Goal: Contribute content

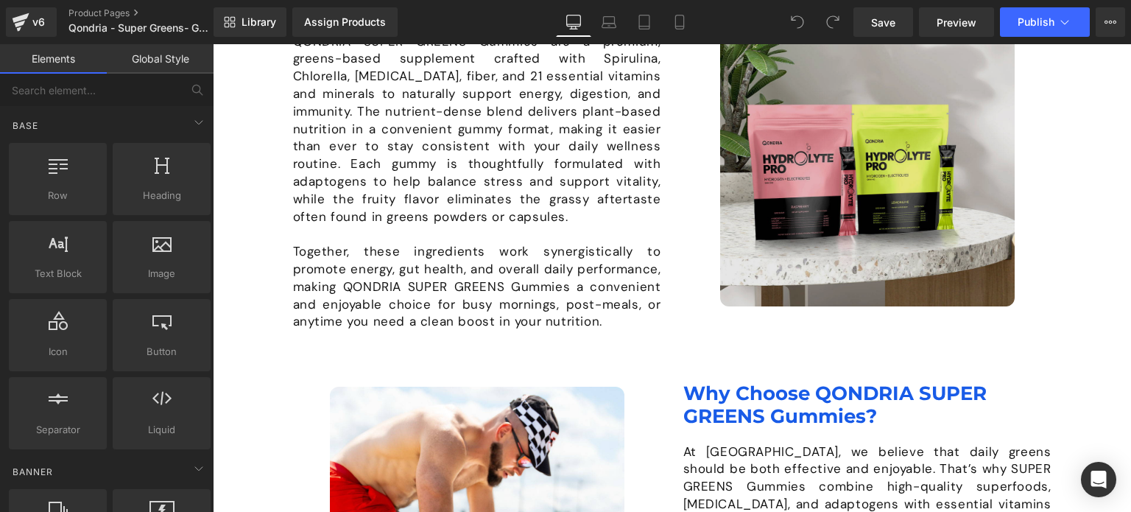
scroll to position [1068, 0]
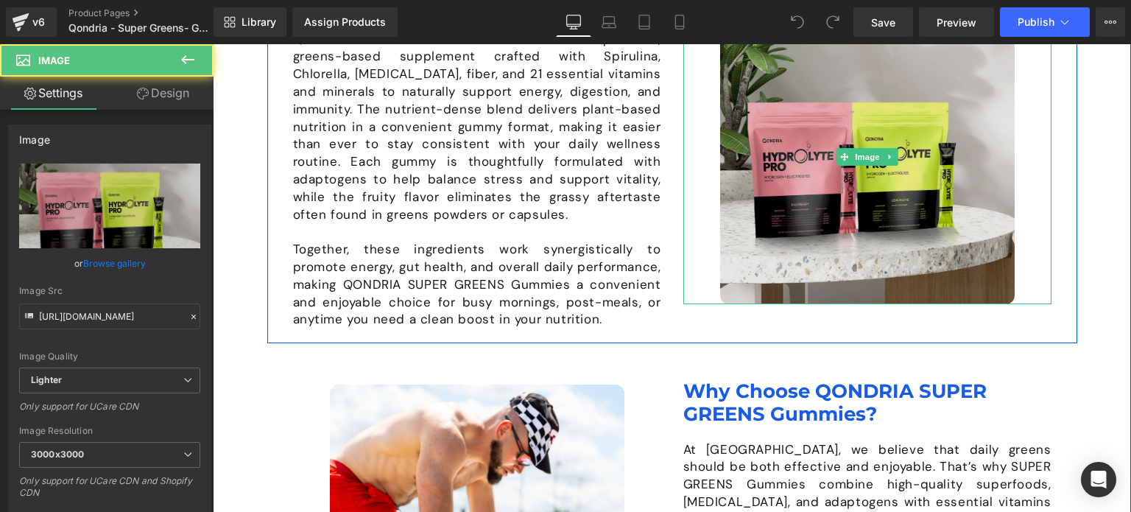
click at [807, 186] on img at bounding box center [867, 157] width 295 height 295
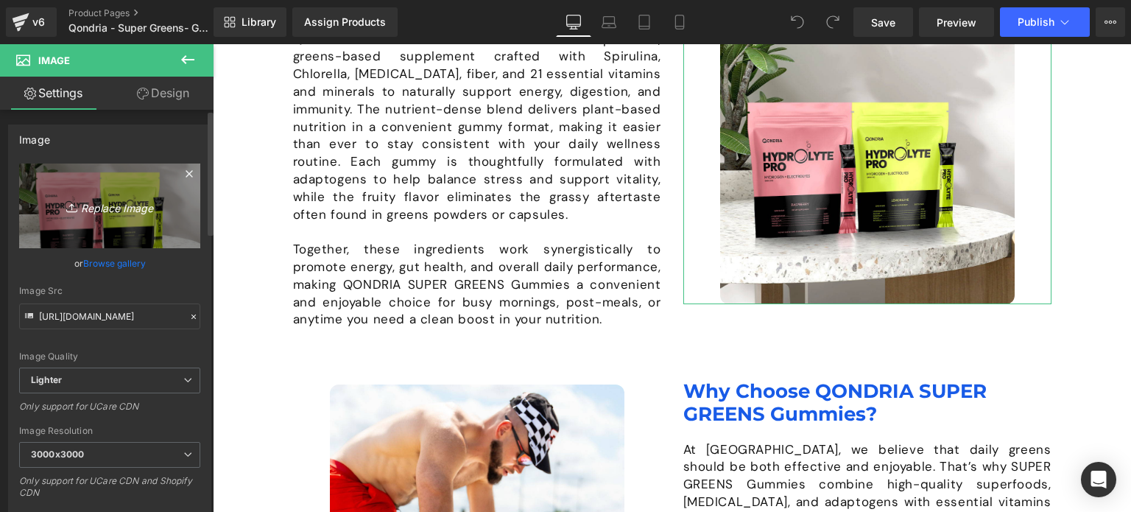
click at [130, 211] on icon "Replace Image" at bounding box center [110, 206] width 118 height 18
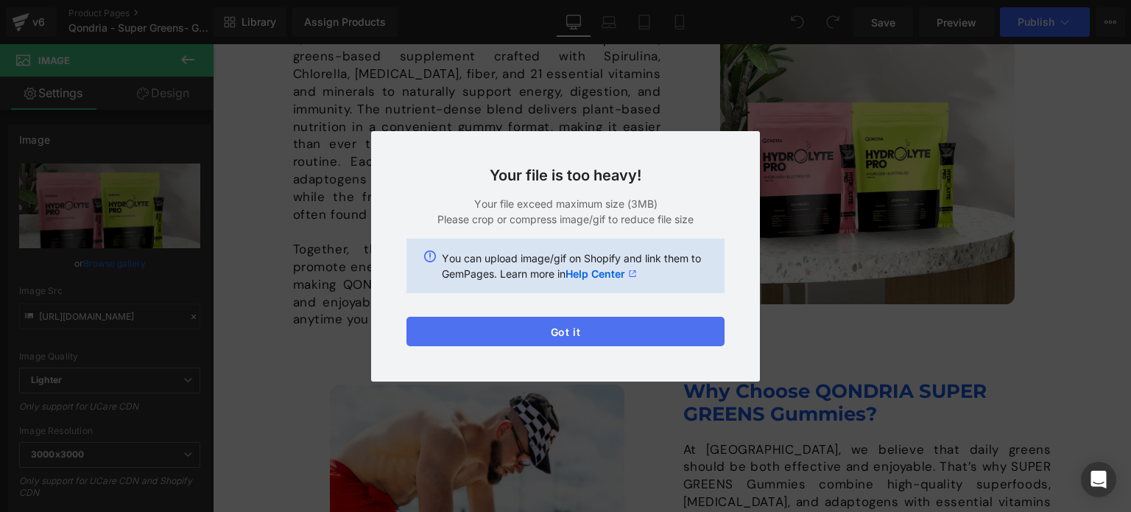
click at [594, 335] on button "Got it" at bounding box center [565, 331] width 318 height 29
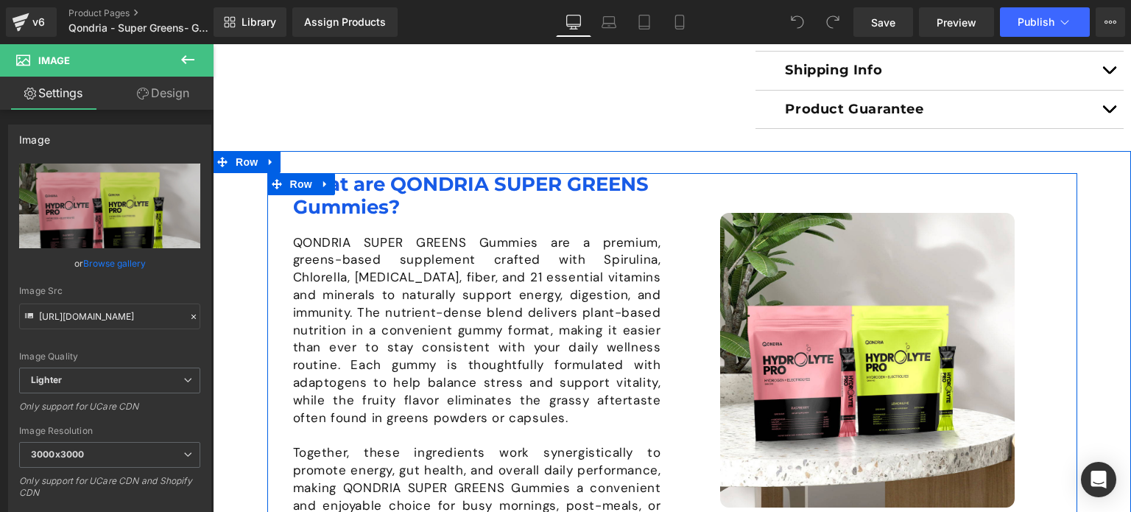
scroll to position [868, 0]
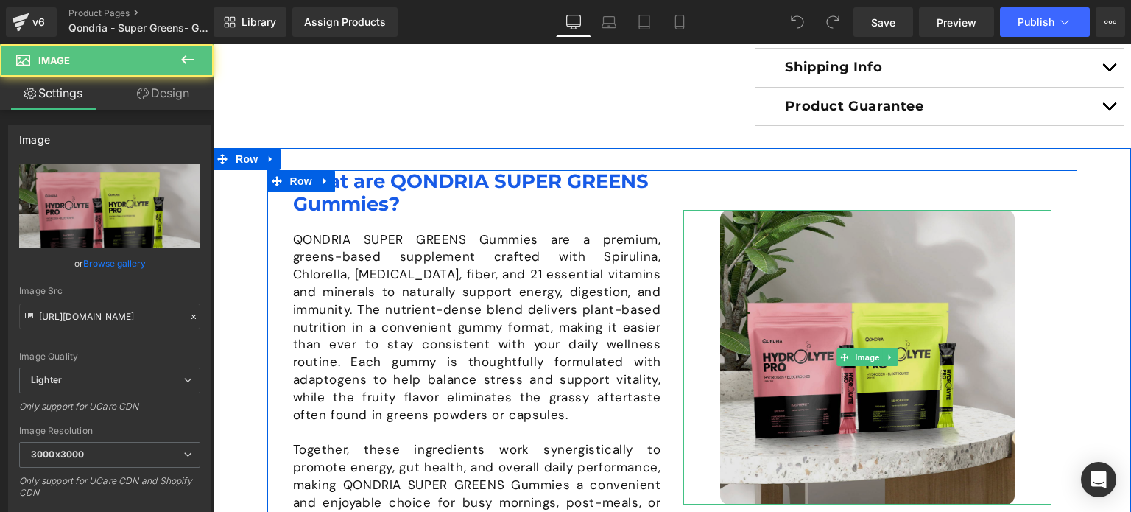
click at [822, 298] on img at bounding box center [867, 357] width 295 height 295
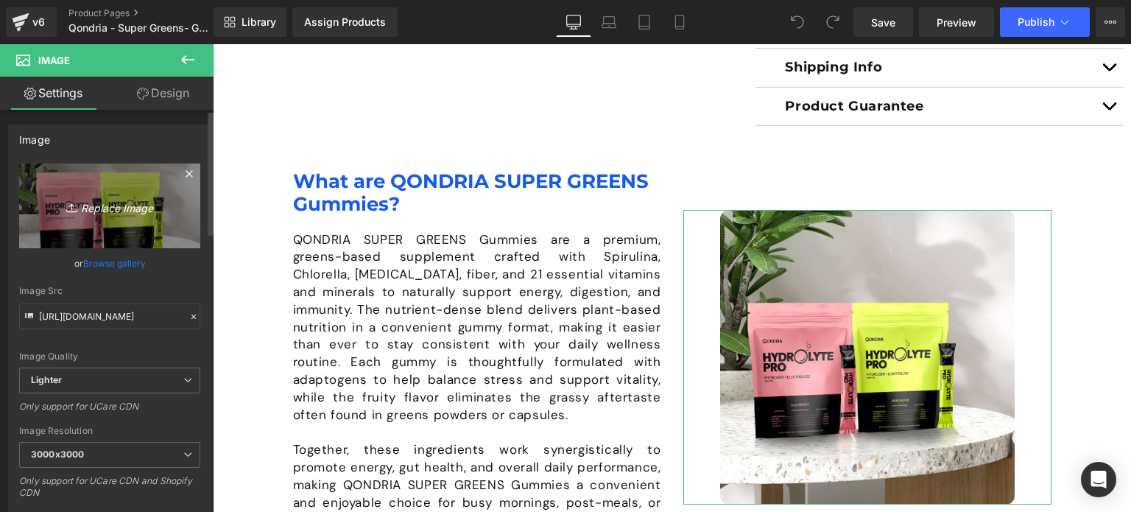
click at [108, 218] on link "Replace Image" at bounding box center [109, 205] width 181 height 85
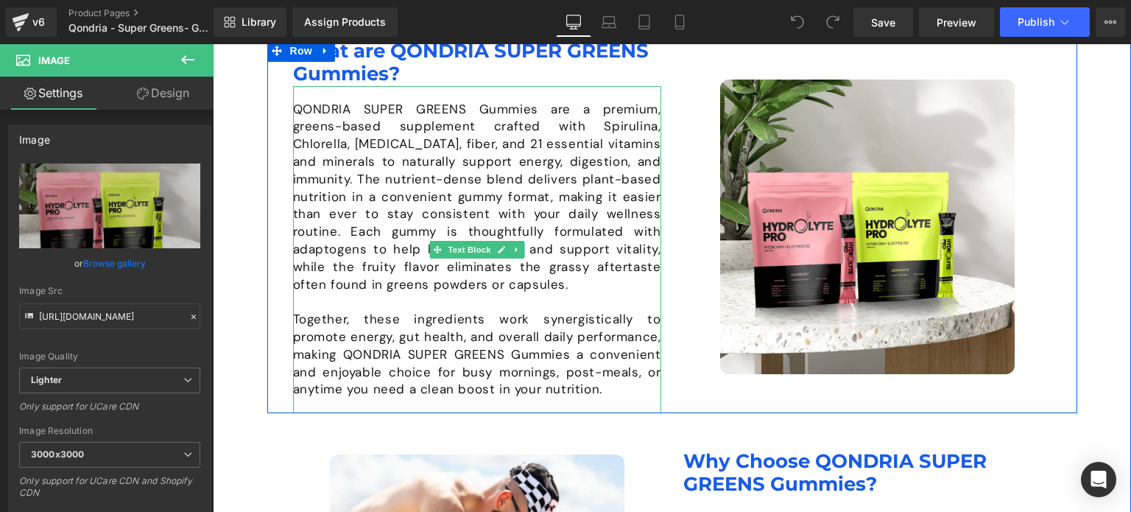
scroll to position [954, 0]
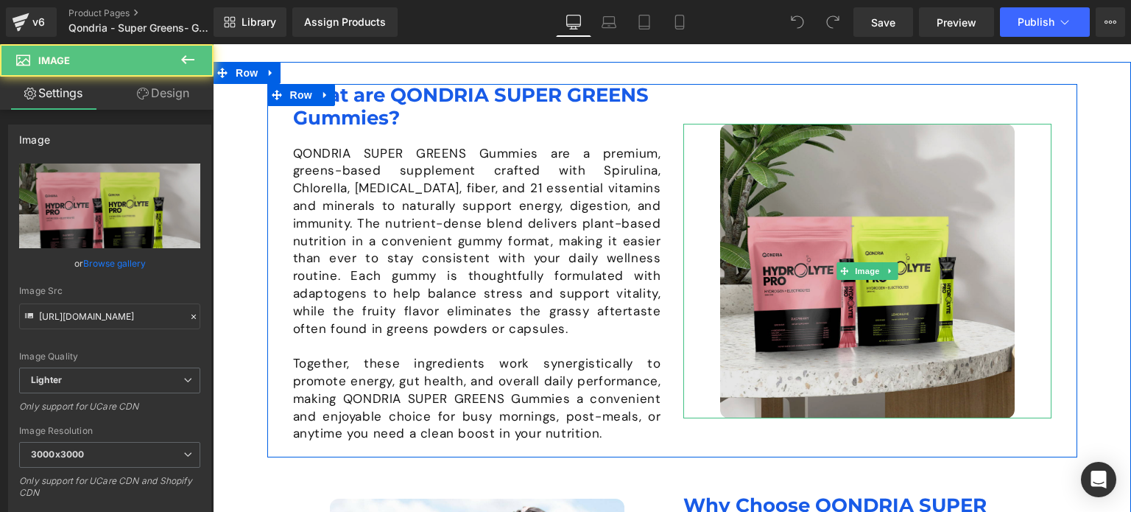
click at [800, 245] on img at bounding box center [867, 271] width 295 height 295
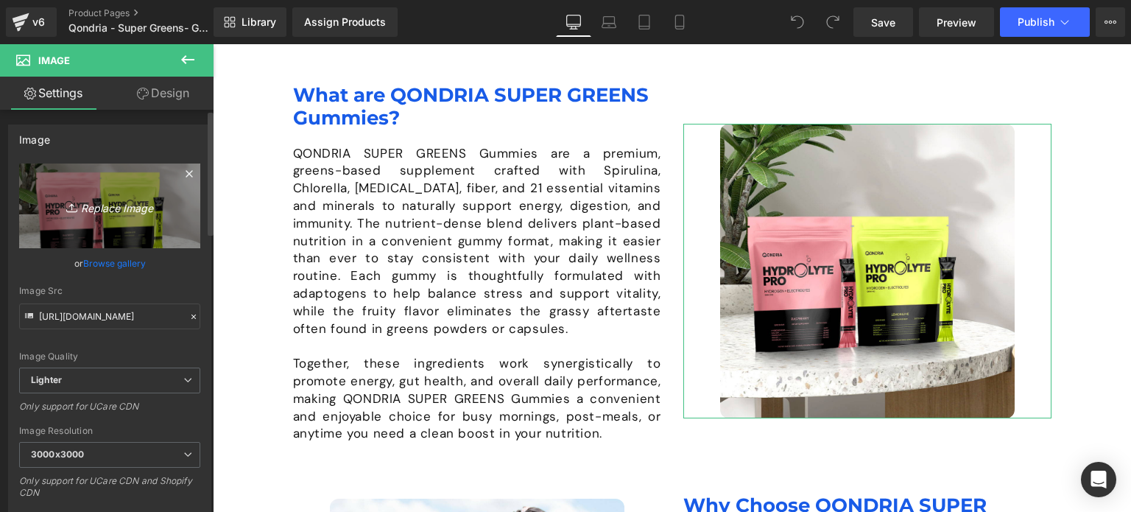
click at [108, 220] on link "Replace Image" at bounding box center [109, 205] width 181 height 85
type input "C:\fakepath\Why-Qondria-Hydrolyte-Pro.jpg"
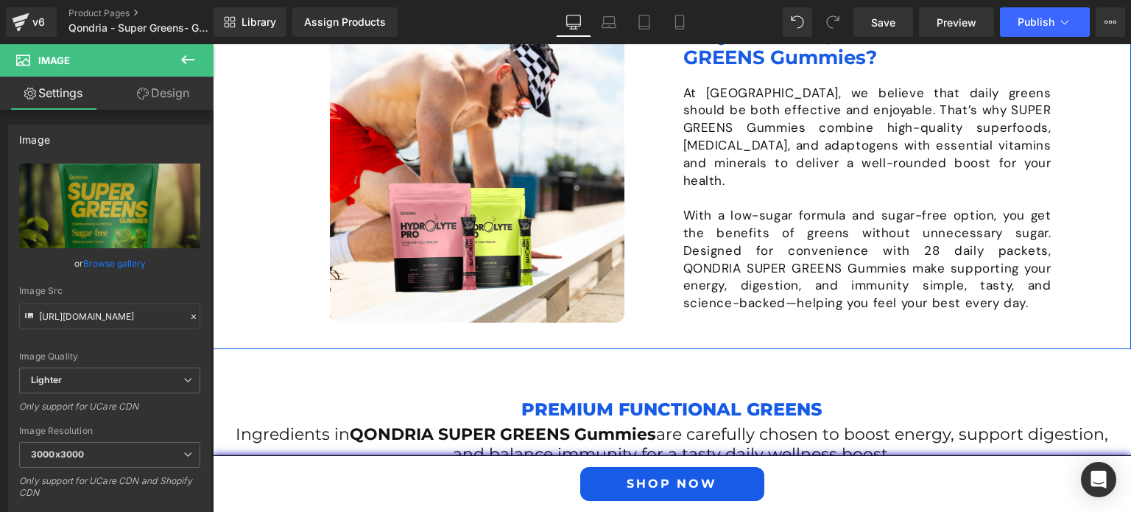
scroll to position [1427, 0]
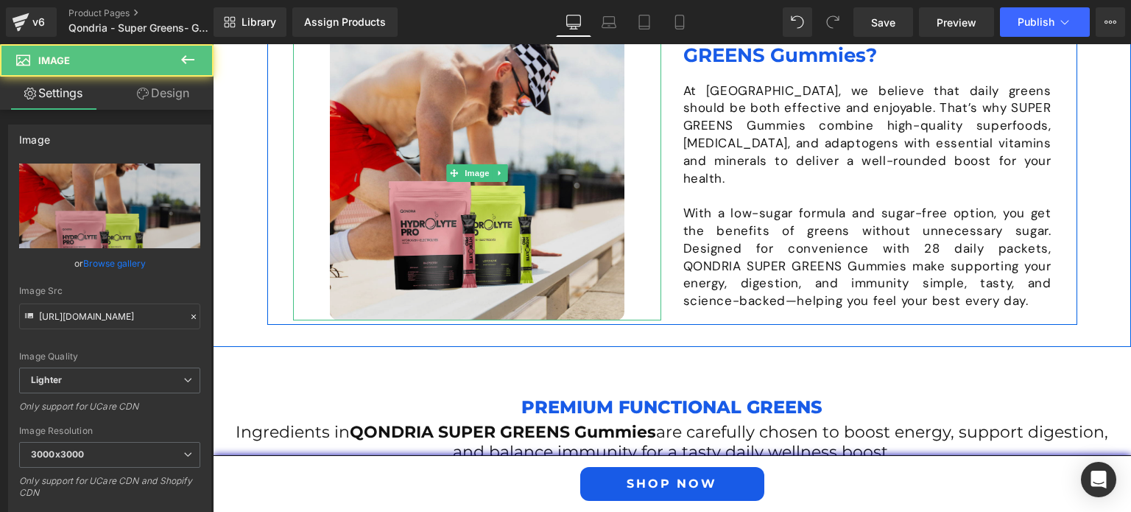
click at [455, 161] on img at bounding box center [477, 173] width 295 height 295
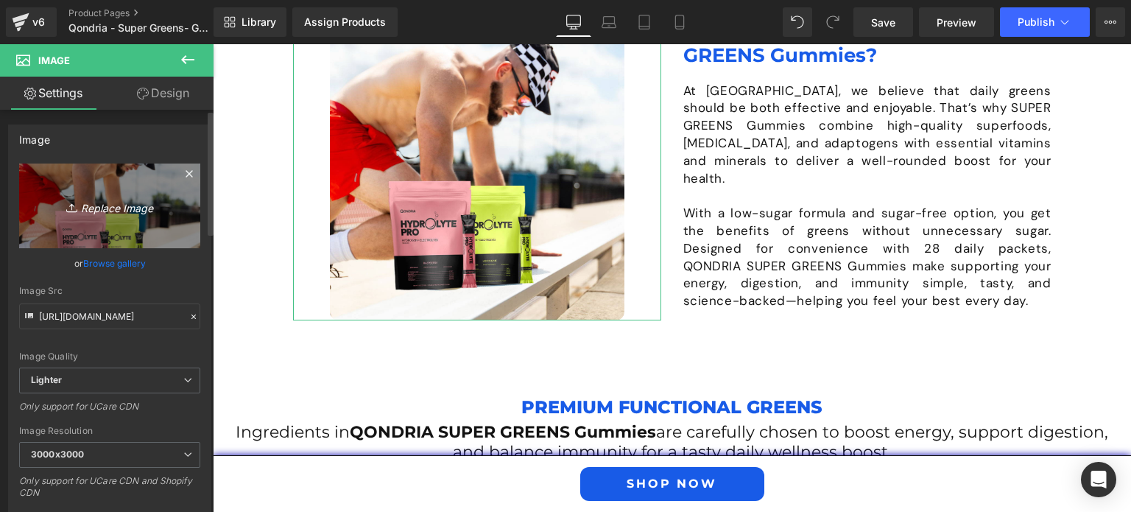
click at [157, 202] on icon "Replace Image" at bounding box center [110, 206] width 118 height 18
type input "C:\fakepath\Why-Choose-Hydrolyte-Pro.jpg"
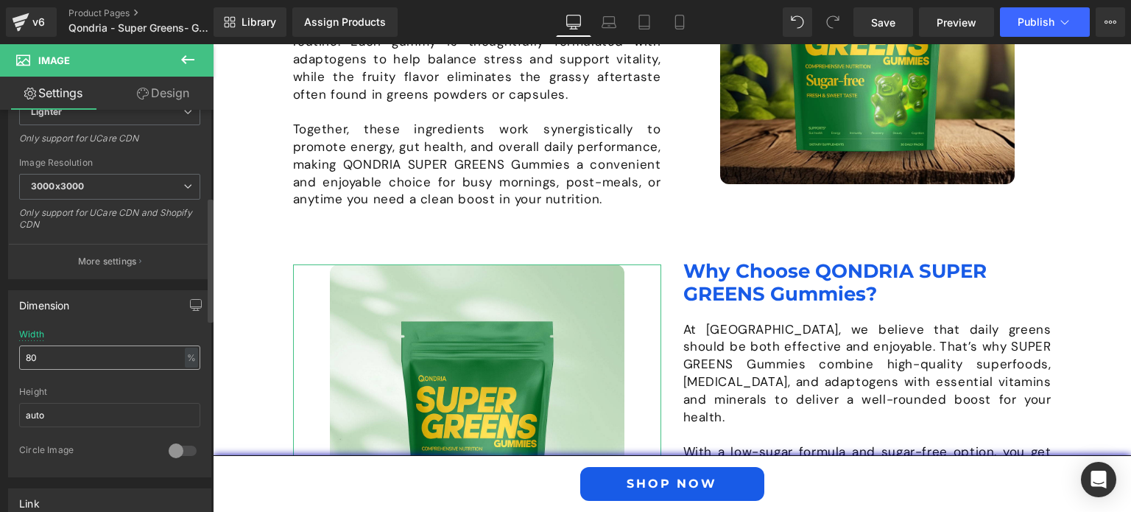
scroll to position [293, 0]
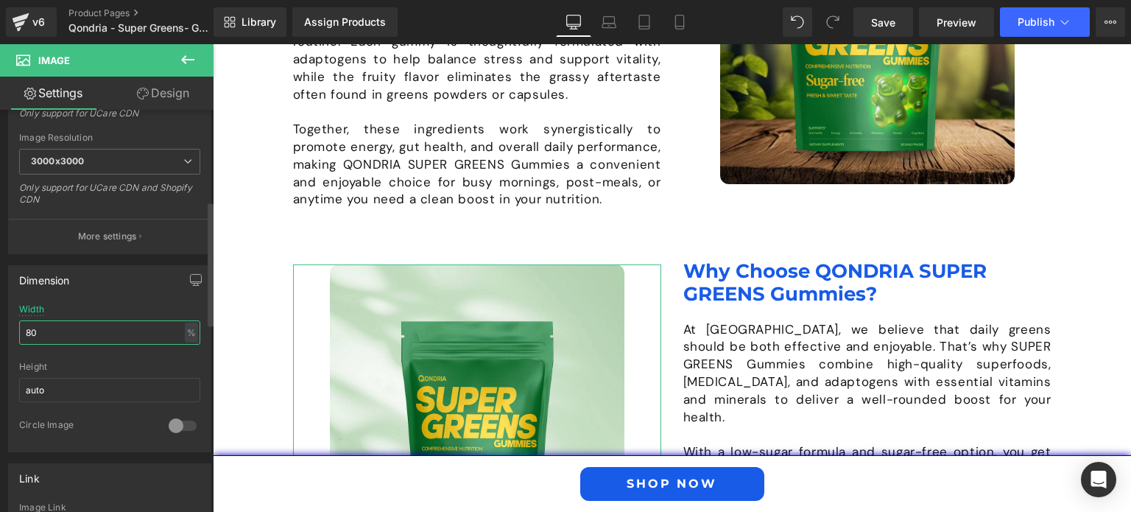
click at [108, 328] on input "80" at bounding box center [109, 332] width 181 height 24
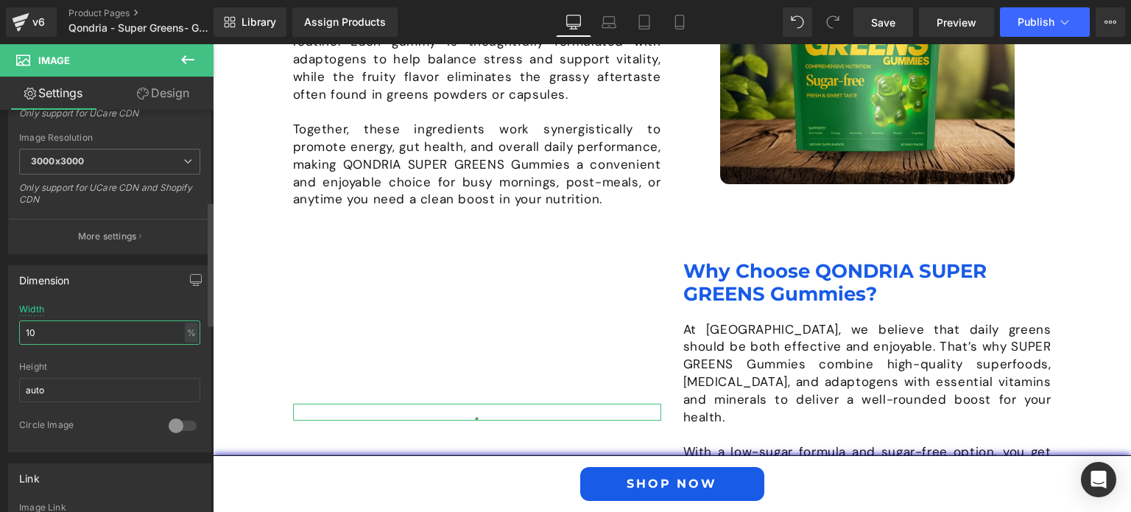
type input "100"
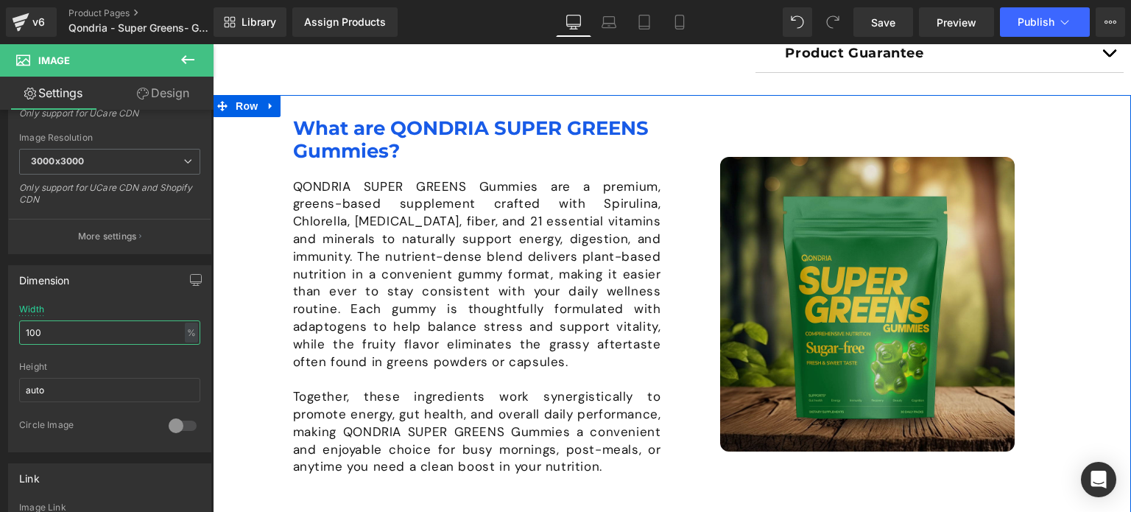
scroll to position [920, 0]
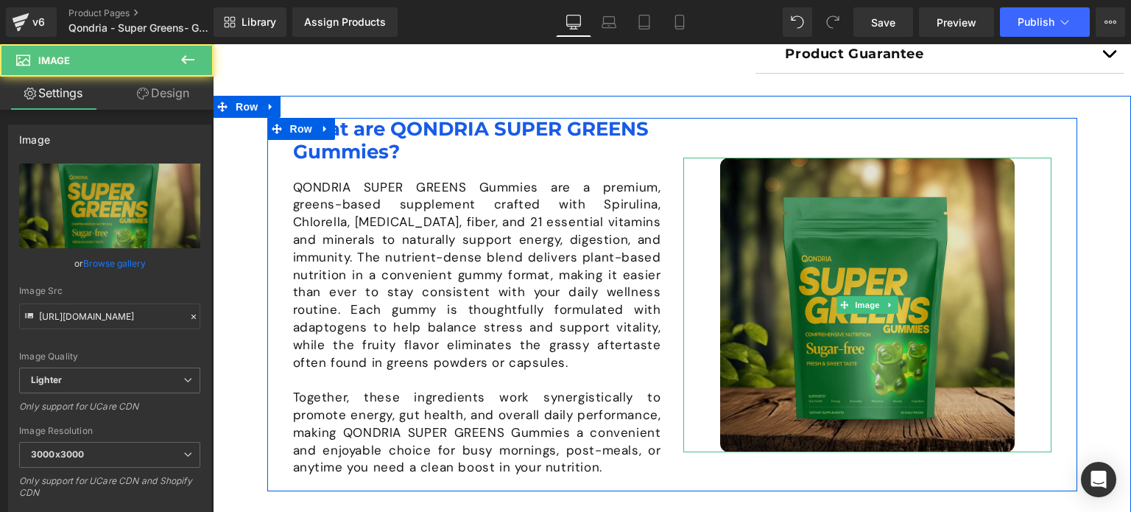
click at [857, 264] on img at bounding box center [867, 305] width 295 height 295
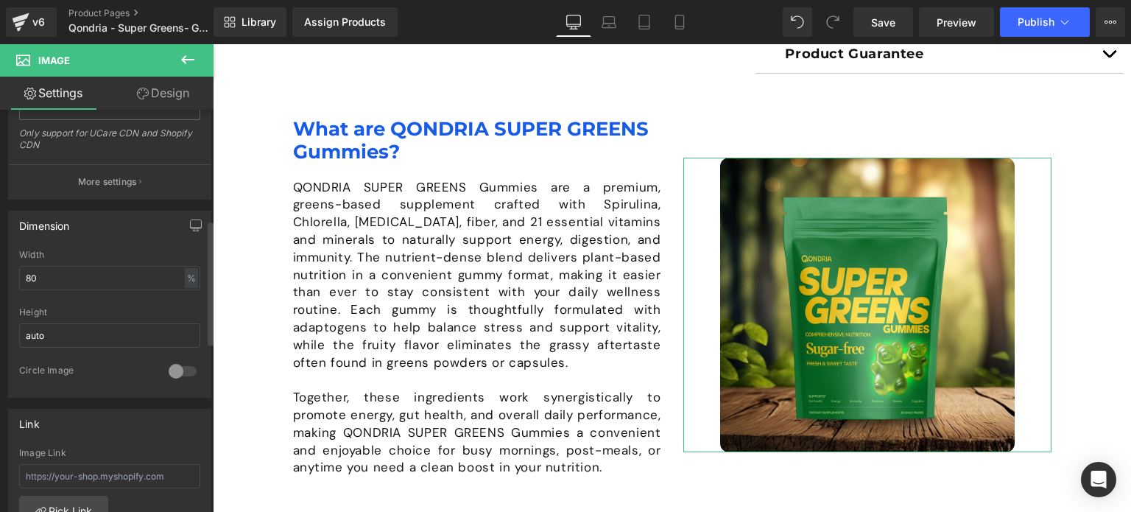
scroll to position [355, 0]
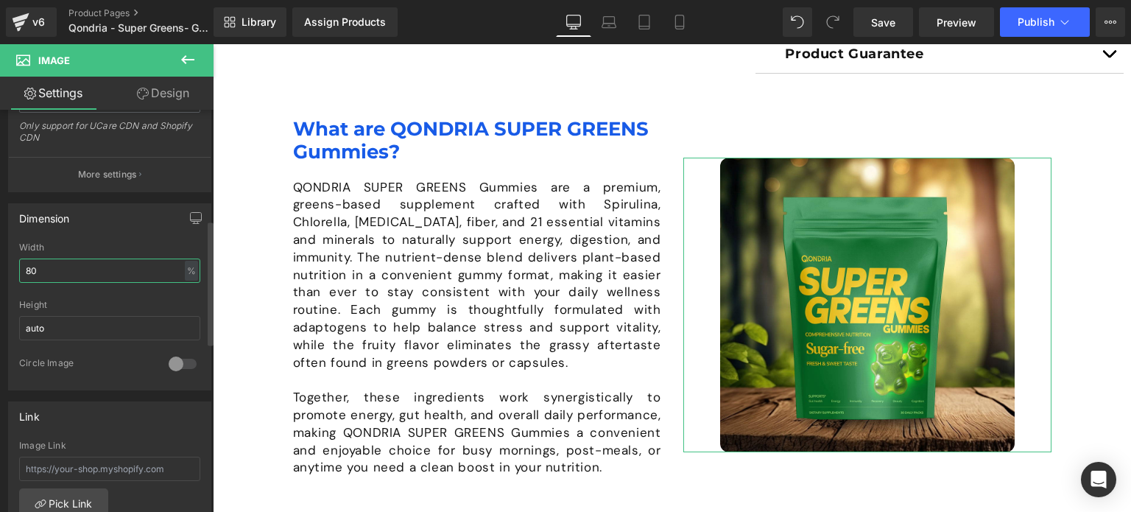
click at [41, 264] on input "80" at bounding box center [109, 270] width 181 height 24
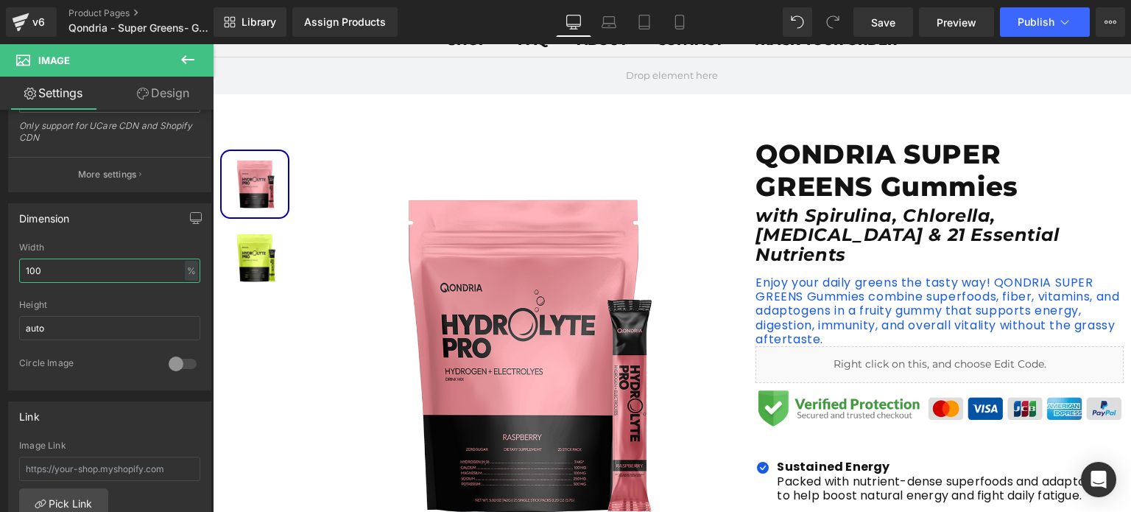
scroll to position [115, 0]
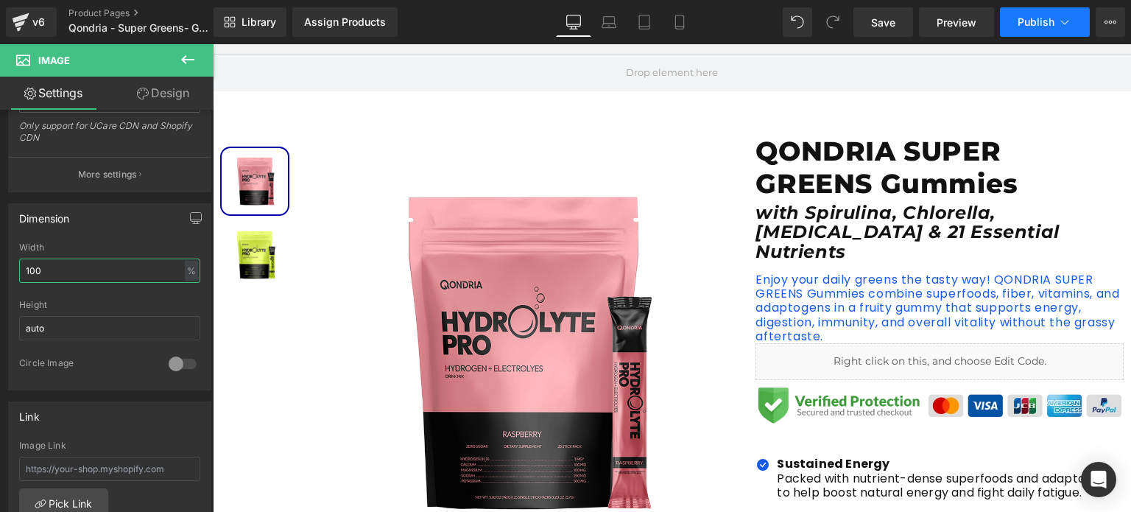
type input "100"
click at [1040, 29] on button "Publish" at bounding box center [1045, 21] width 90 height 29
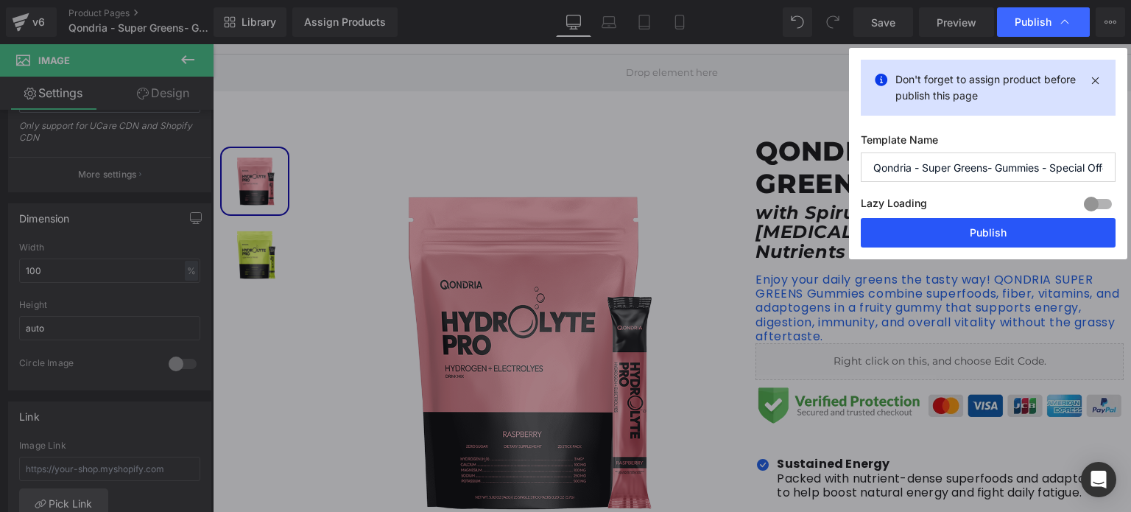
drag, startPoint x: 1022, startPoint y: 235, endPoint x: 444, endPoint y: 93, distance: 595.2
click at [1022, 235] on button "Publish" at bounding box center [988, 232] width 255 height 29
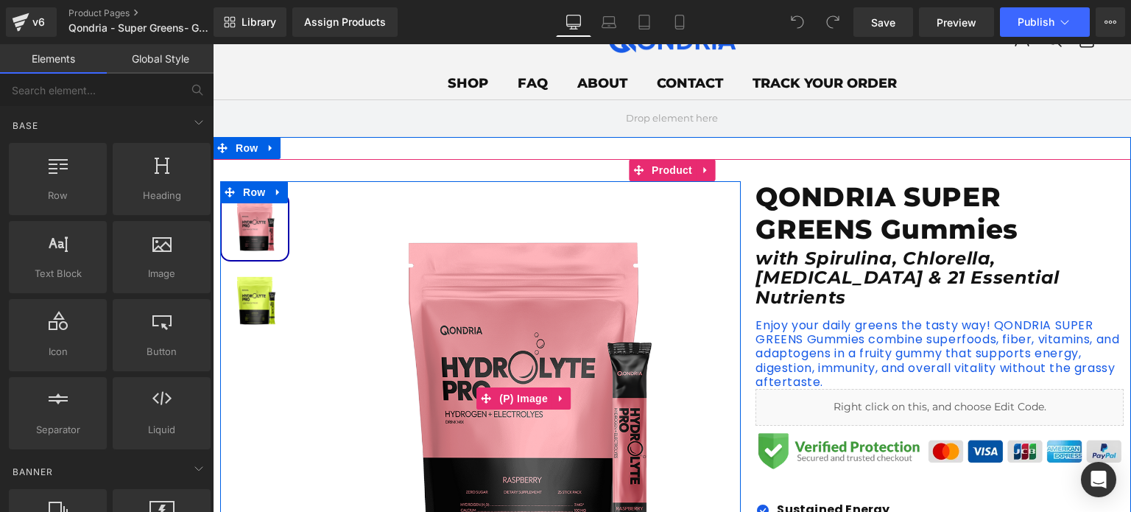
scroll to position [71, 0]
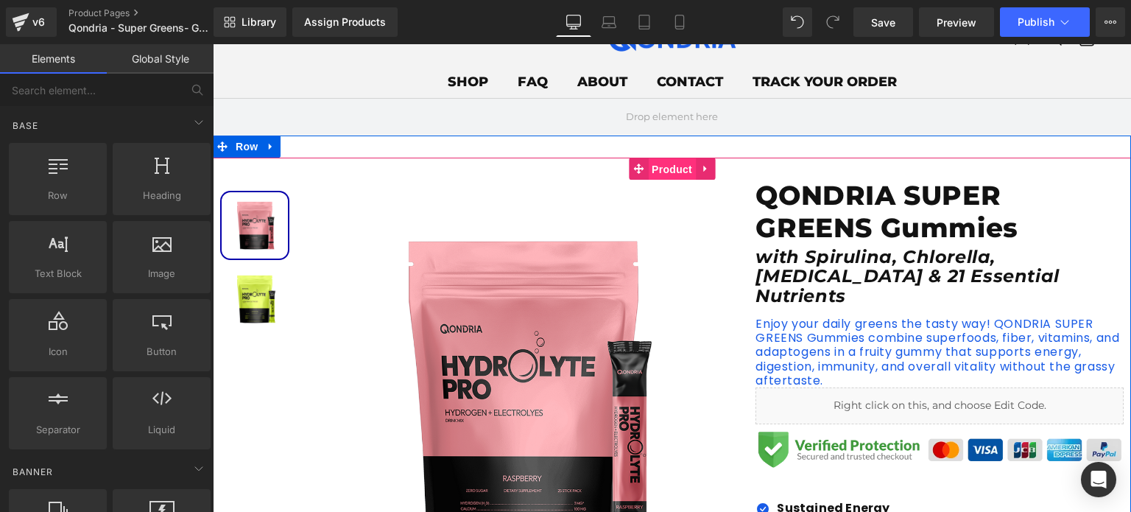
click at [660, 164] on span "Product" at bounding box center [672, 169] width 48 height 22
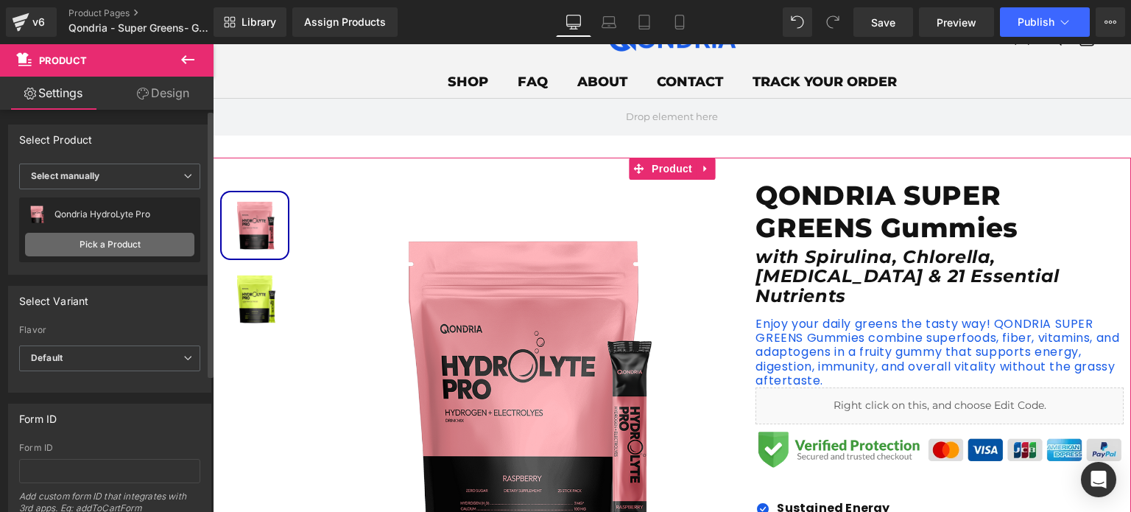
click at [144, 243] on link "Pick a Product" at bounding box center [109, 245] width 169 height 24
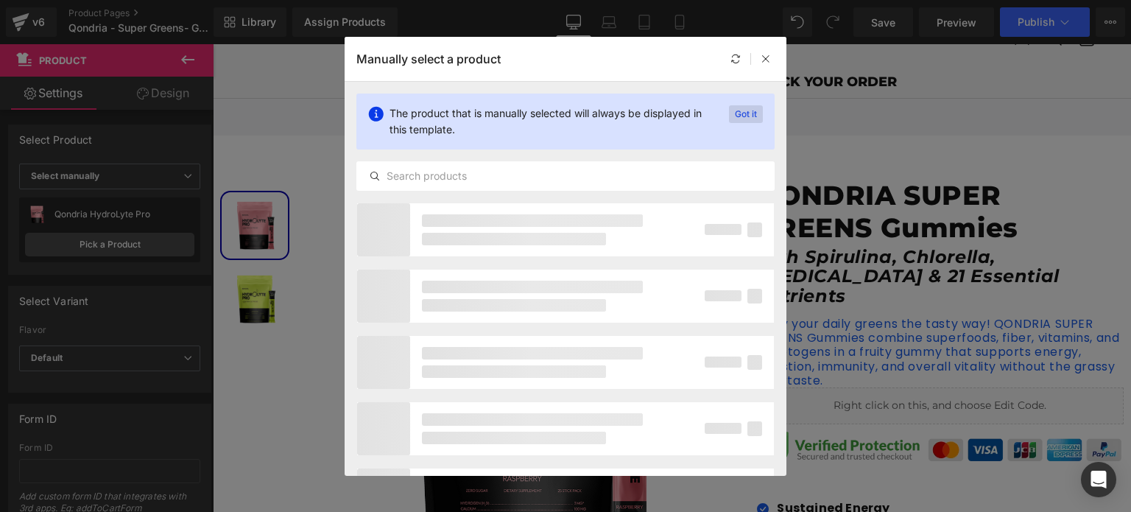
click at [741, 118] on p "Got it" at bounding box center [746, 114] width 34 height 18
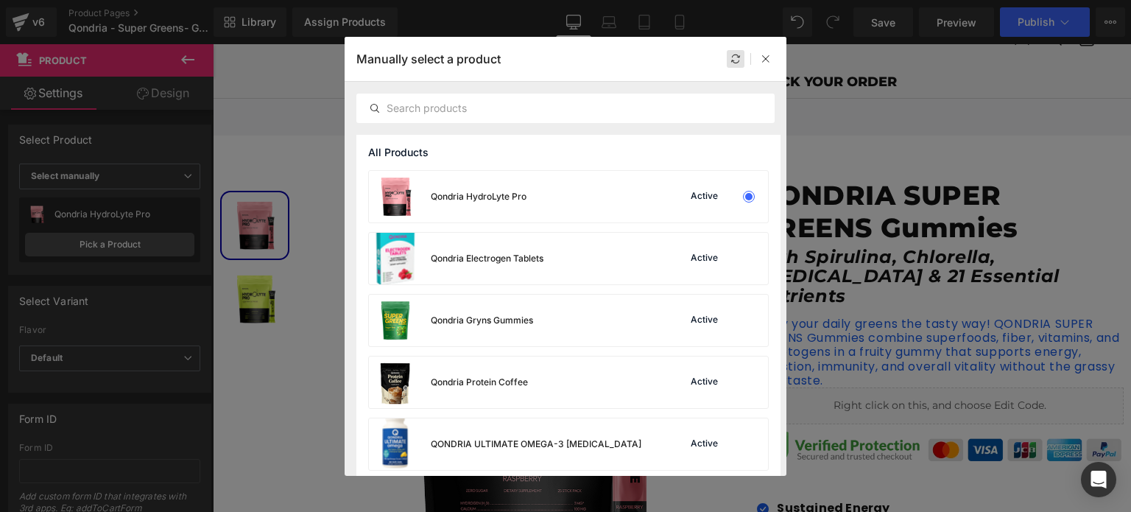
click at [727, 62] on div at bounding box center [736, 59] width 18 height 18
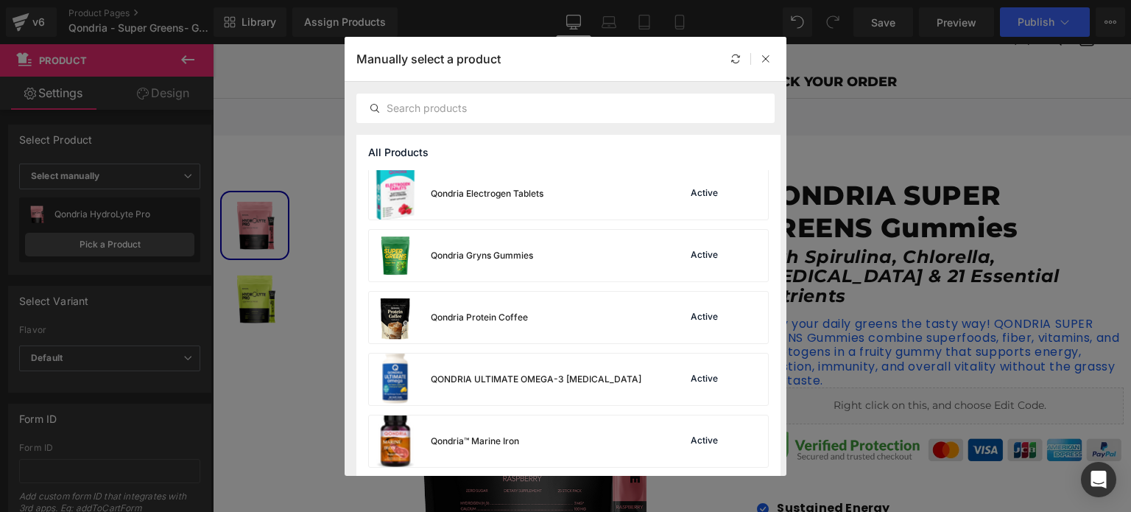
scroll to position [43, 0]
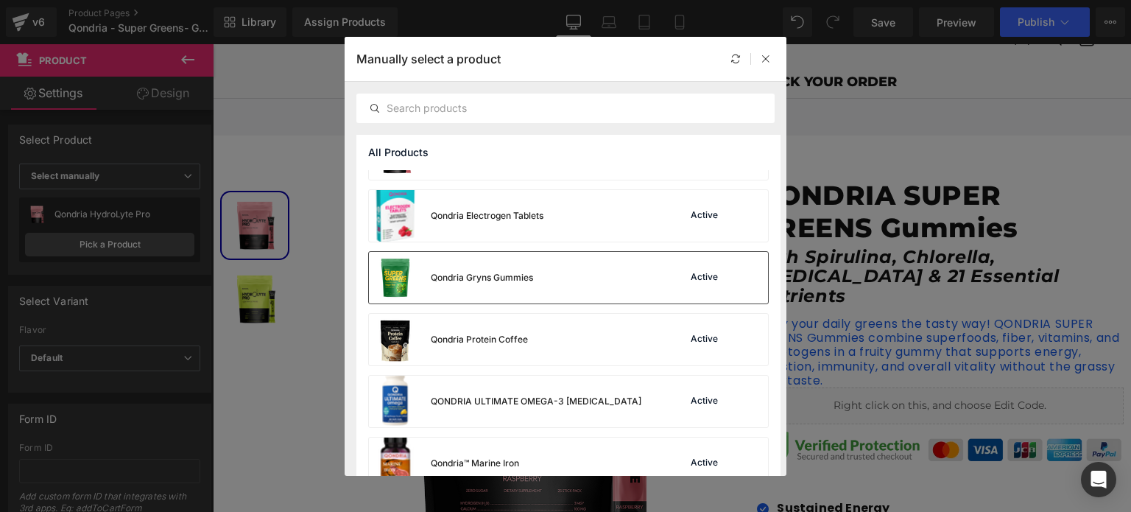
click at [566, 270] on div "Qondria Gryns Gummies Active" at bounding box center [568, 278] width 399 height 52
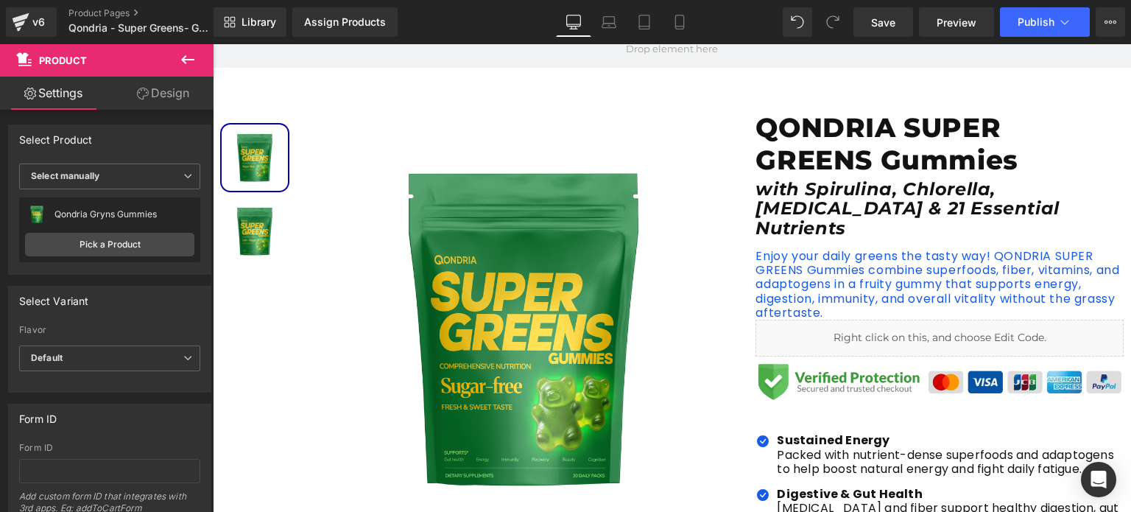
scroll to position [0, 0]
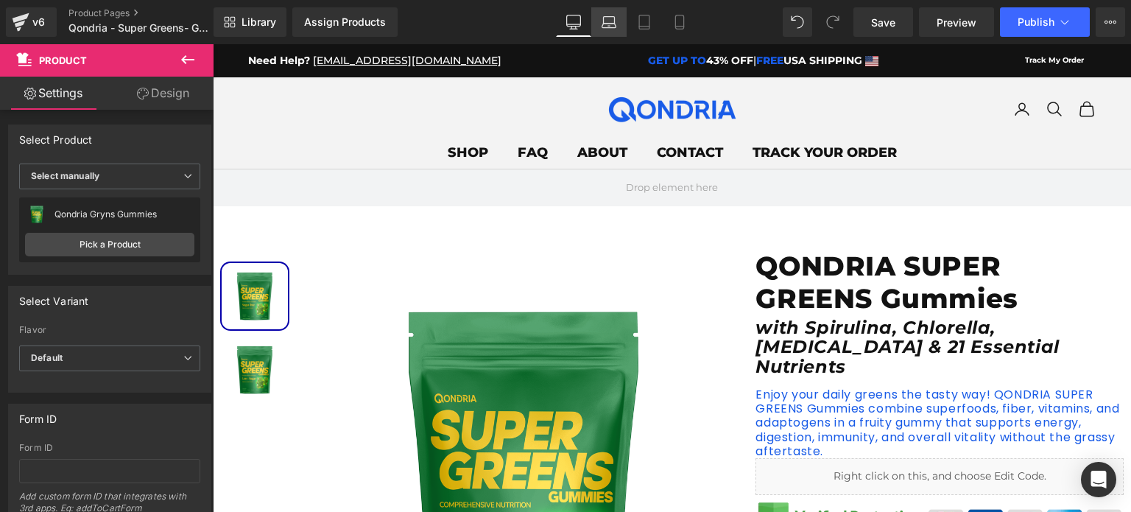
click at [621, 24] on link "Laptop" at bounding box center [608, 21] width 35 height 29
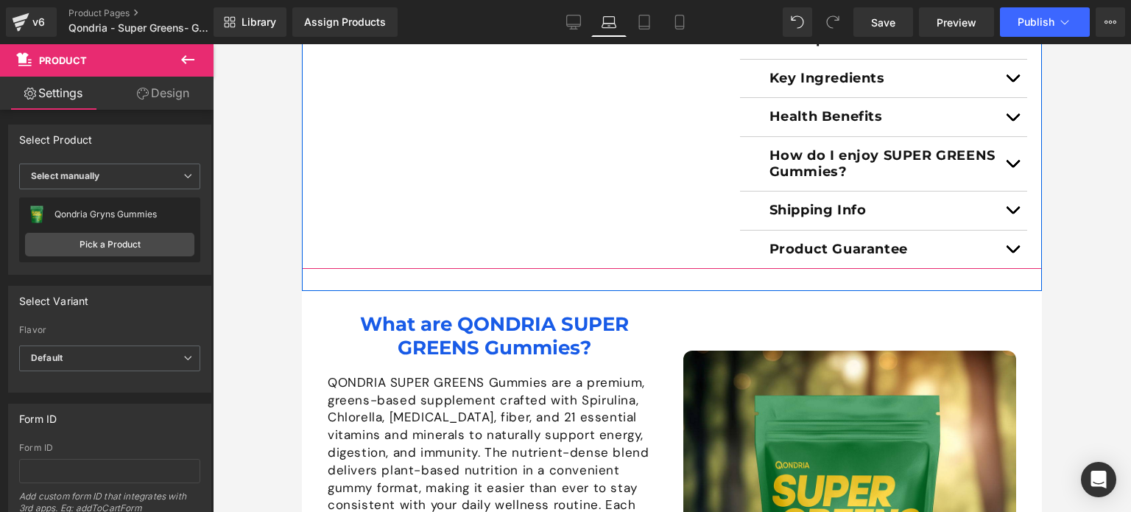
scroll to position [800, 0]
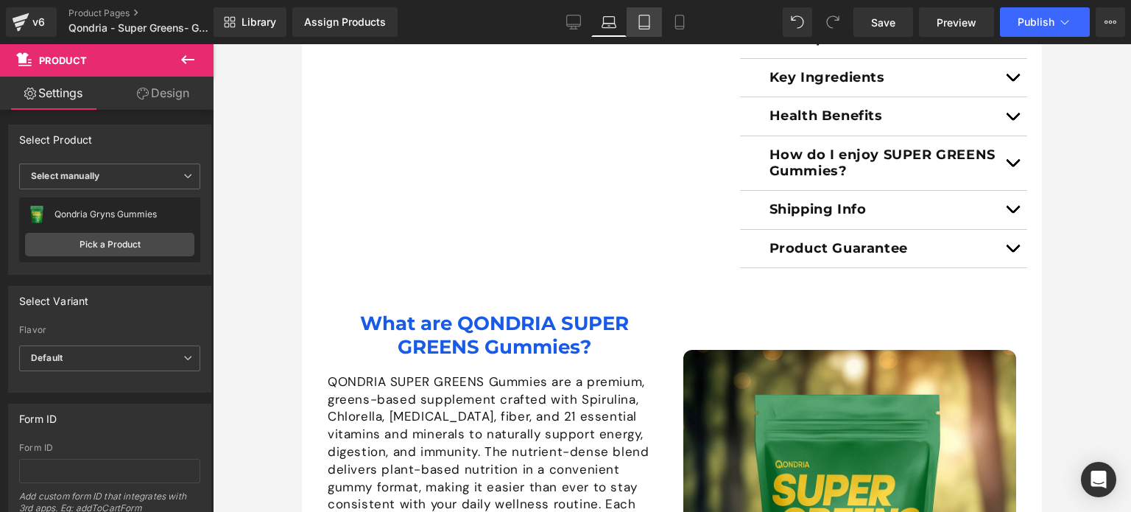
click at [642, 10] on link "Tablet" at bounding box center [644, 21] width 35 height 29
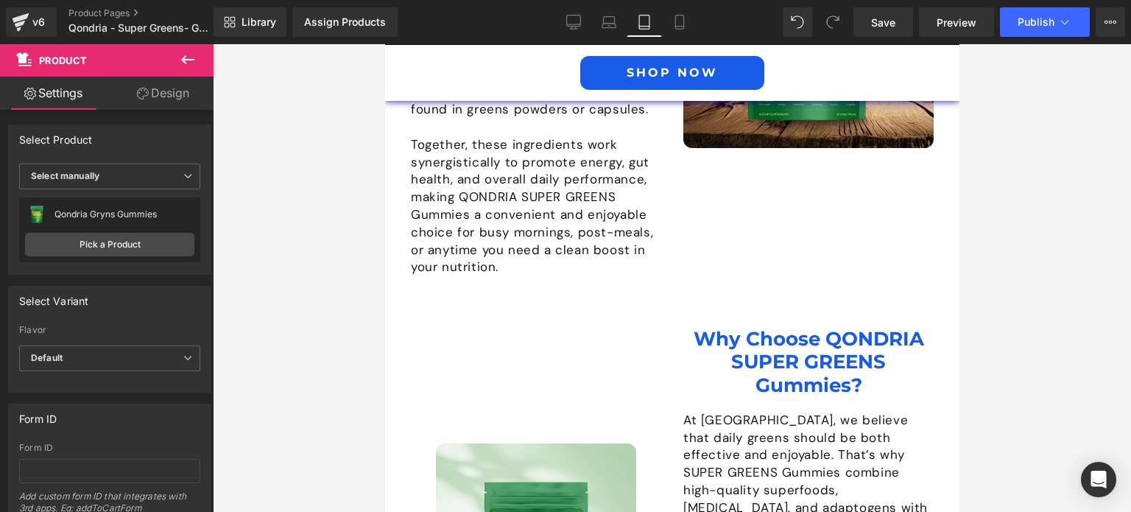
scroll to position [1406, 0]
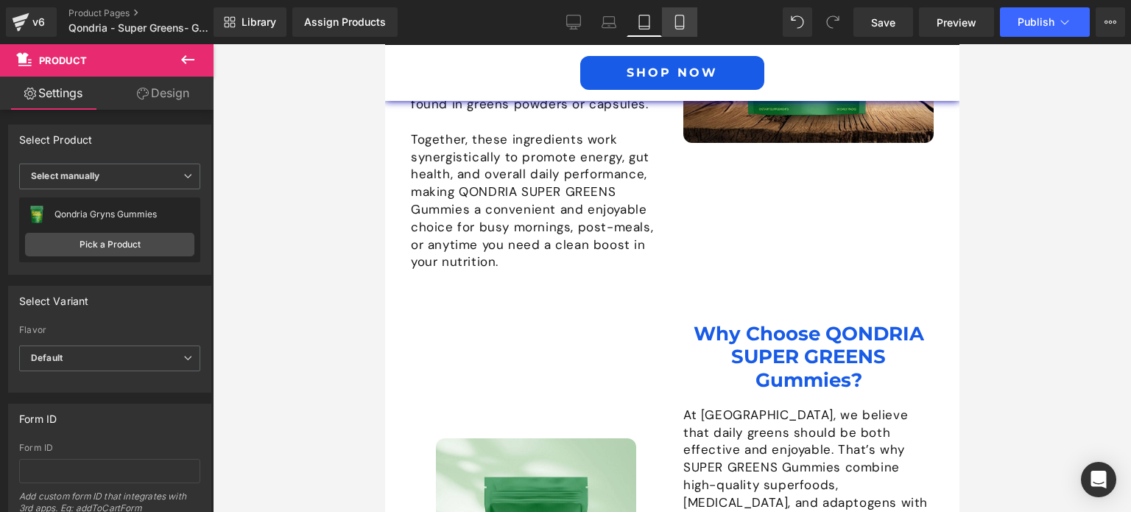
click at [691, 24] on link "Mobile" at bounding box center [679, 21] width 35 height 29
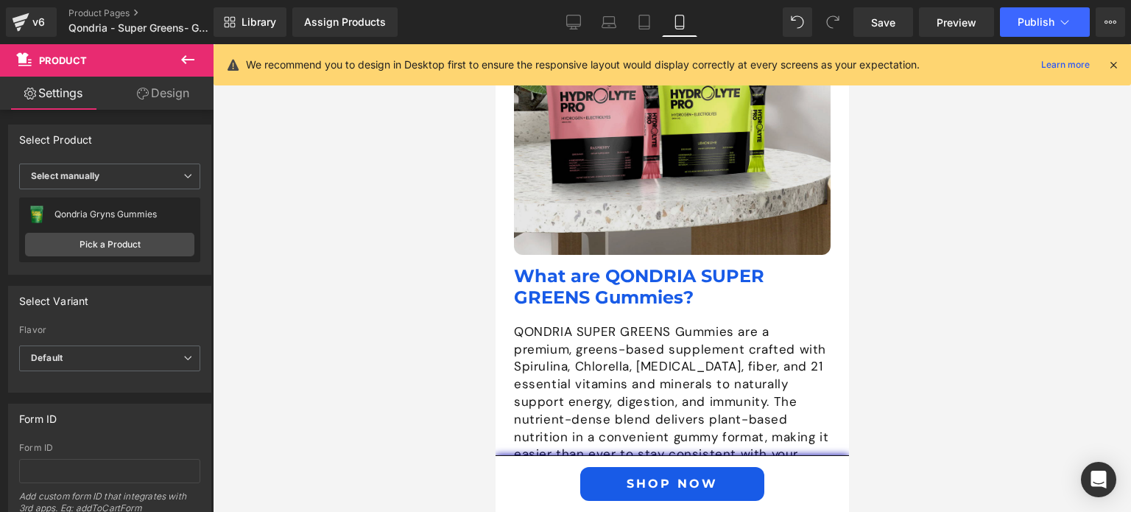
scroll to position [1618, 0]
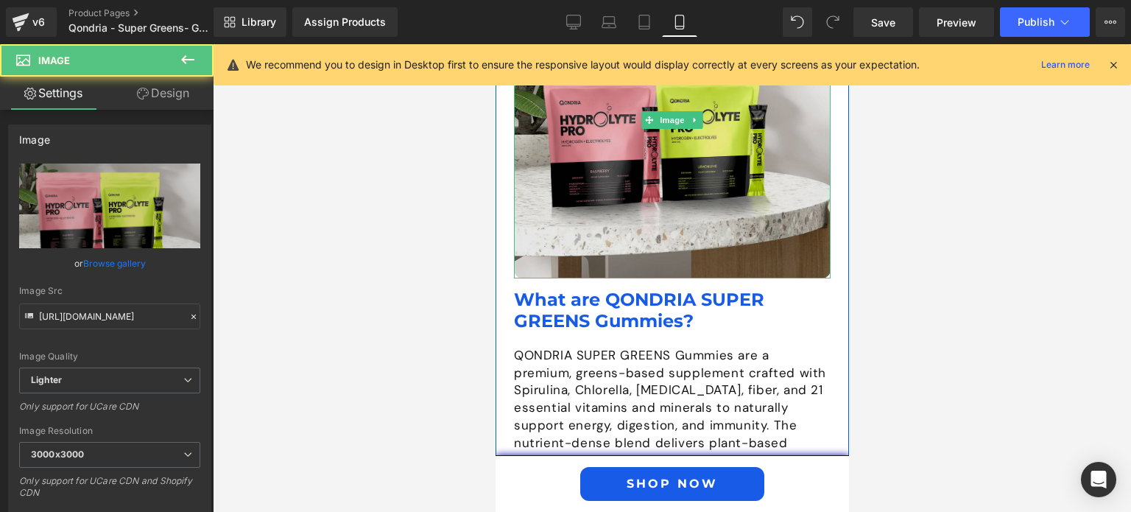
click at [655, 220] on img at bounding box center [671, 120] width 317 height 317
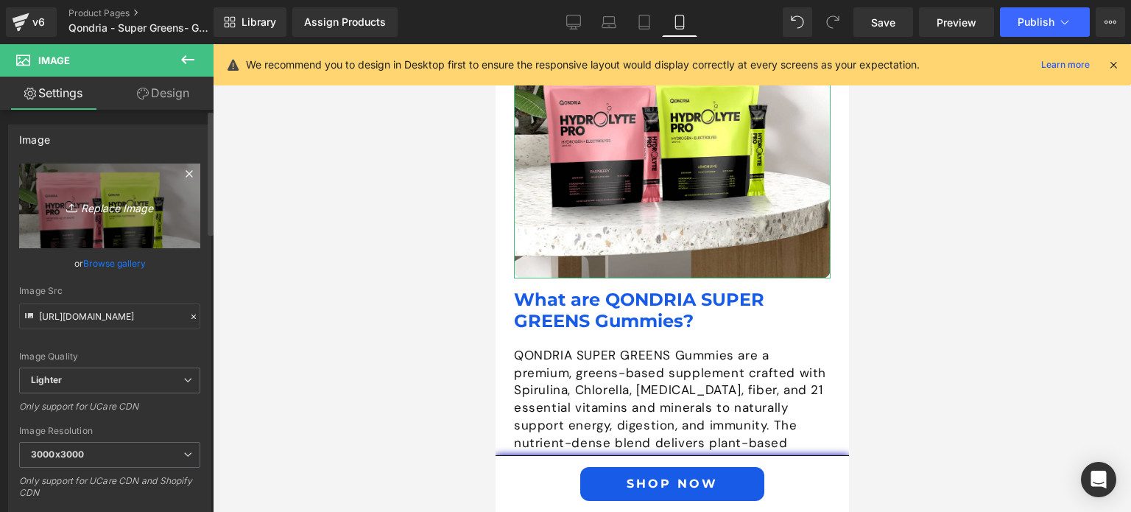
click at [133, 221] on link "Replace Image" at bounding box center [109, 205] width 181 height 85
type input "C:\fakepath\Why-Qondria-Hydrolyte-Pro.jpg"
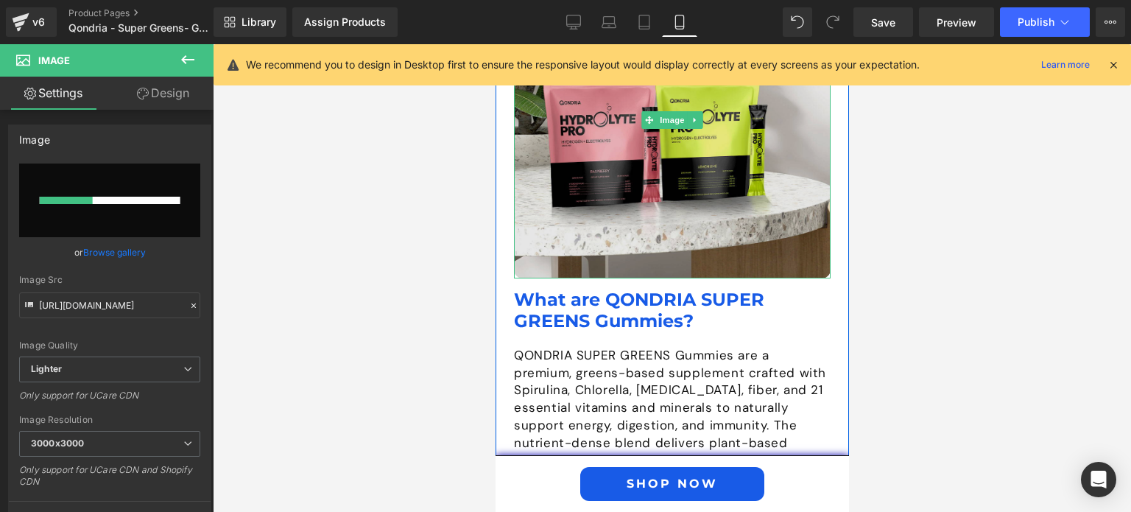
scroll to position [1513, 0]
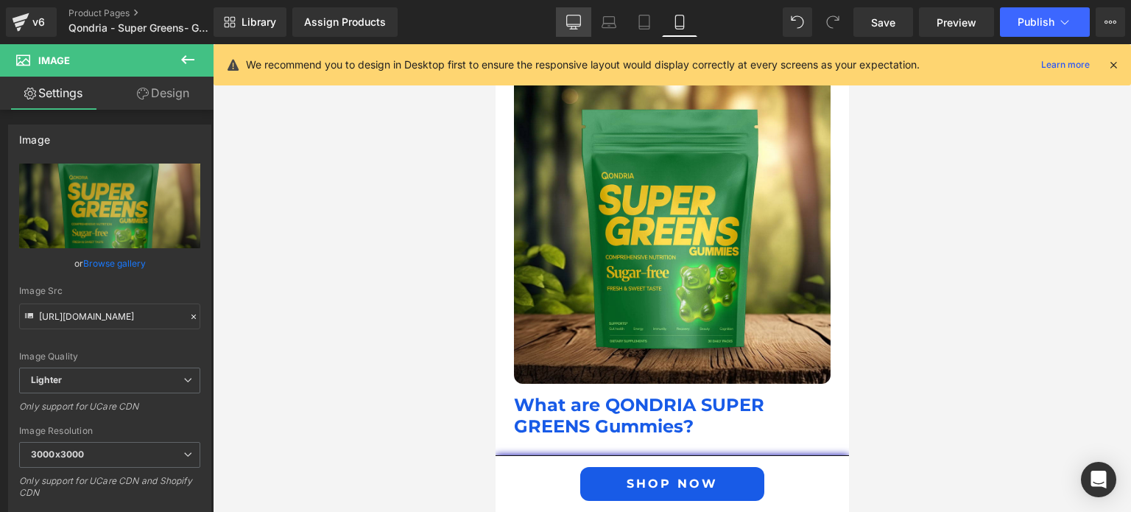
click at [576, 26] on icon at bounding box center [574, 20] width 14 height 11
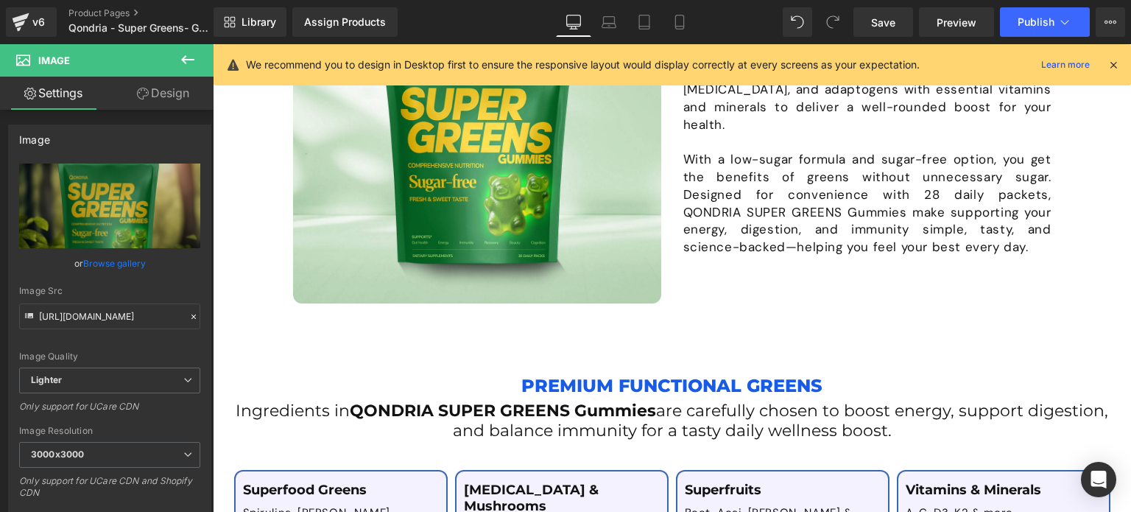
scroll to position [0, 0]
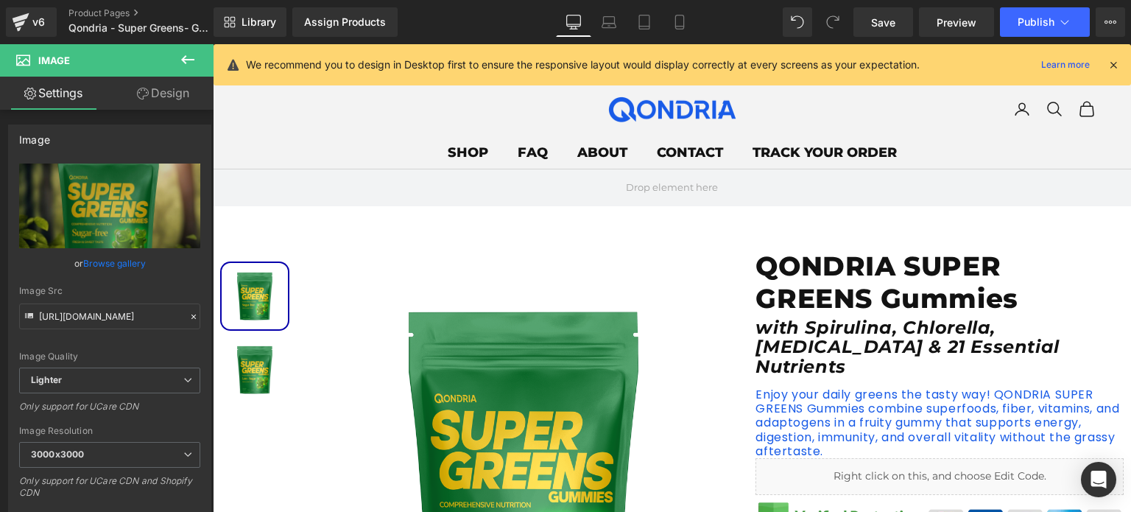
click at [1110, 74] on div "We recommend you to design in Desktop first to ensure the responsive layout wou…" at bounding box center [672, 64] width 917 height 41
click at [1113, 67] on icon at bounding box center [1113, 64] width 13 height 13
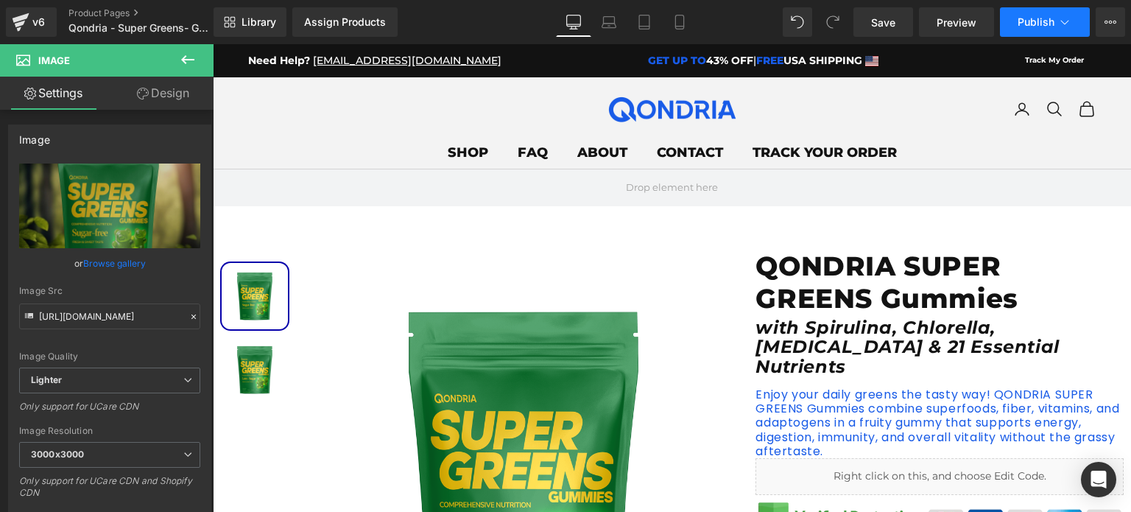
click at [1037, 23] on span "Publish" at bounding box center [1036, 22] width 37 height 12
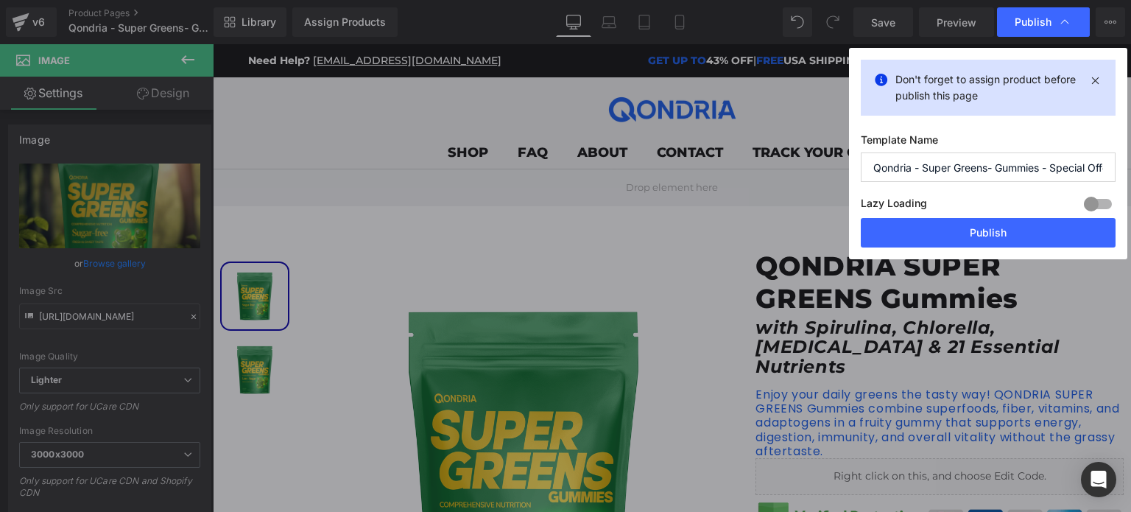
click at [998, 215] on div "Lazy Loading Build Upgrade plan to unlock" at bounding box center [988, 206] width 255 height 24
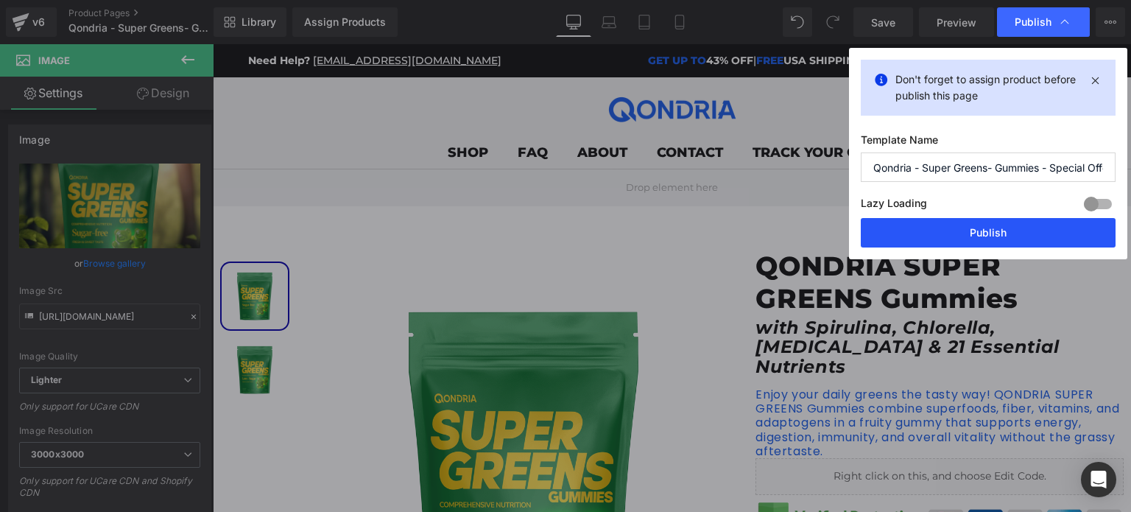
click at [993, 225] on button "Publish" at bounding box center [988, 232] width 255 height 29
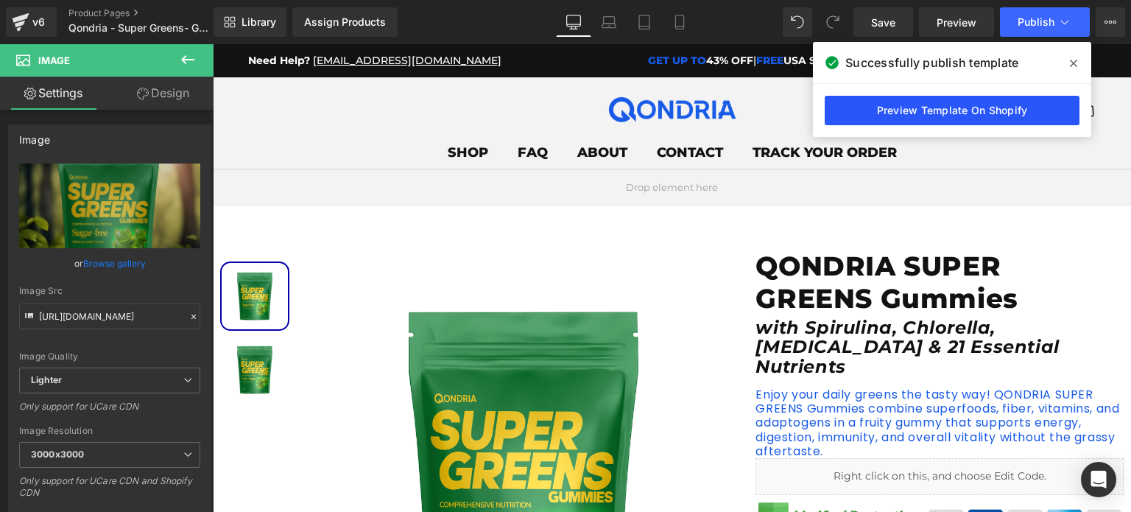
click at [912, 111] on link "Preview Template On Shopify" at bounding box center [952, 110] width 255 height 29
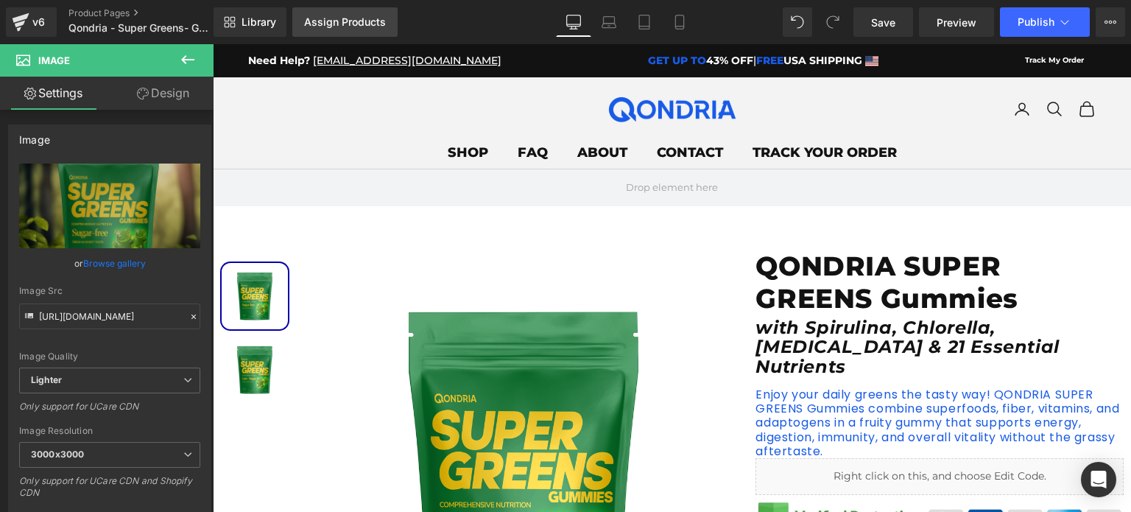
click at [351, 23] on div "Assign Products" at bounding box center [345, 22] width 82 height 12
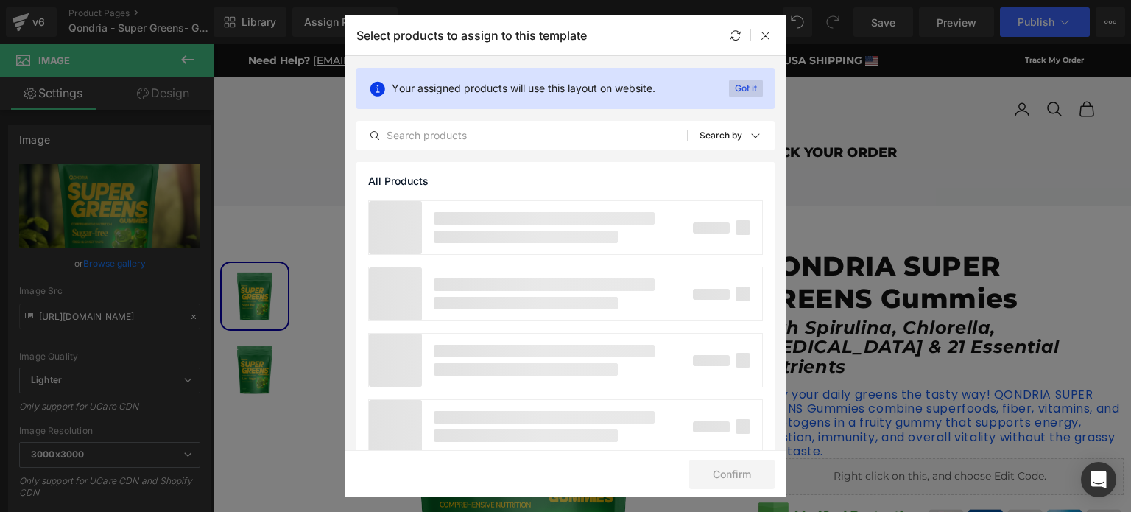
click at [746, 80] on p "Got it" at bounding box center [746, 89] width 34 height 18
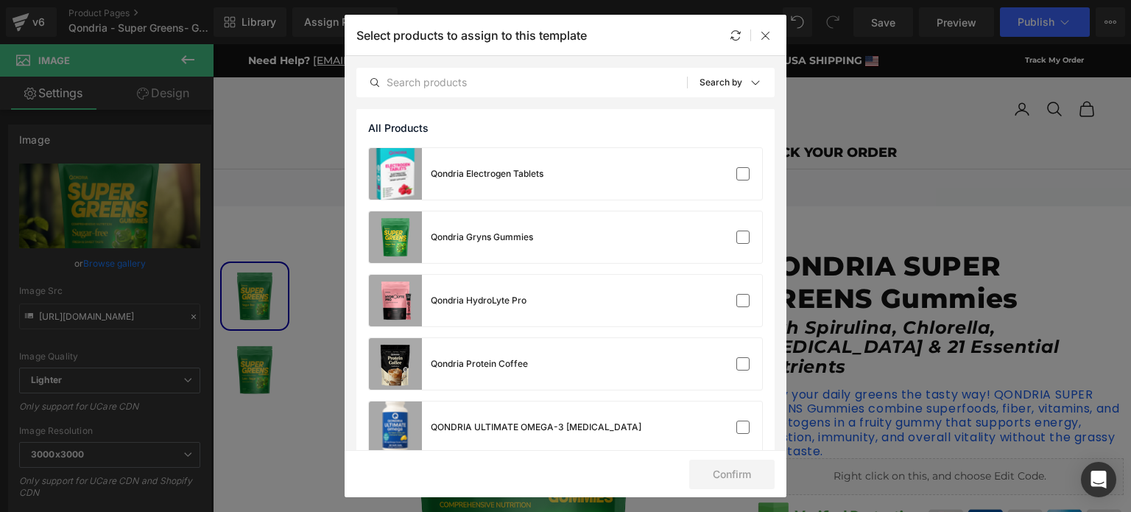
click at [642, 264] on div "Qondria Electrogen Tablets Qondria Gryns Gummies Qondria HydroLyte Pro Qondria …" at bounding box center [565, 401] width 418 height 508
click at [660, 249] on div "Qondria Gryns Gummies" at bounding box center [565, 237] width 393 height 52
click at [736, 482] on button "Confirm" at bounding box center [731, 473] width 85 height 29
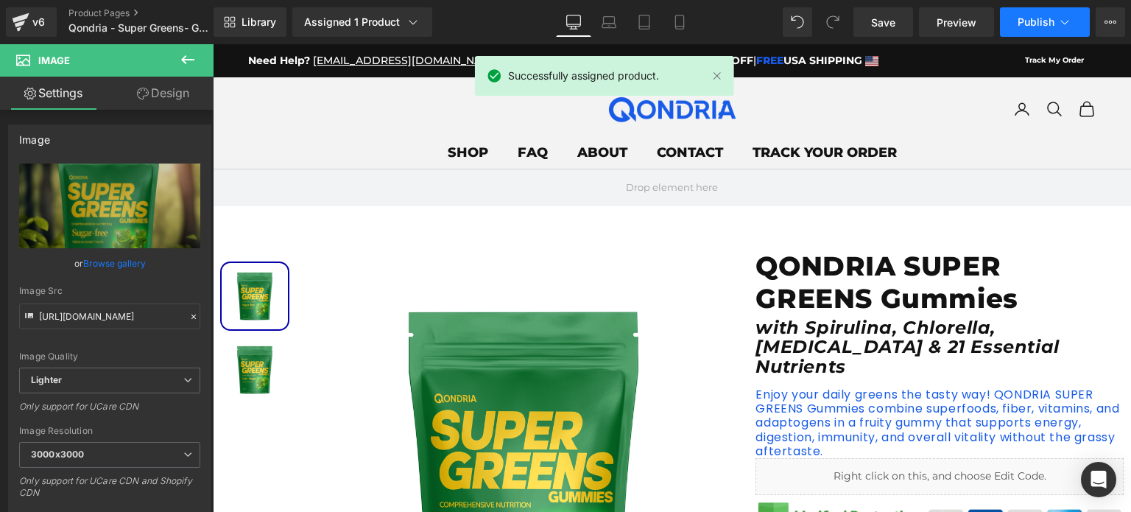
click at [1021, 20] on span "Publish" at bounding box center [1036, 22] width 37 height 12
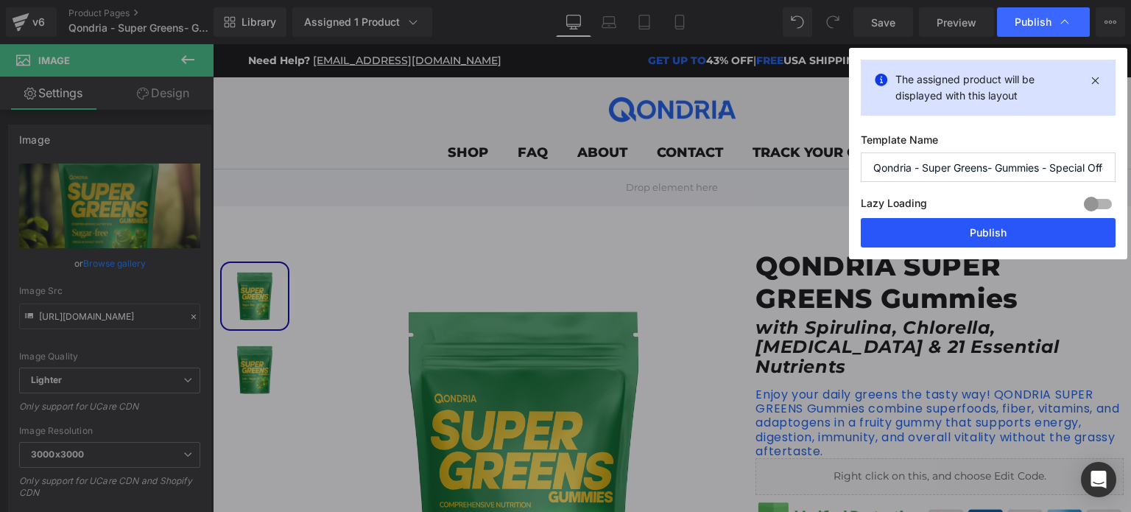
click at [999, 229] on button "Publish" at bounding box center [988, 232] width 255 height 29
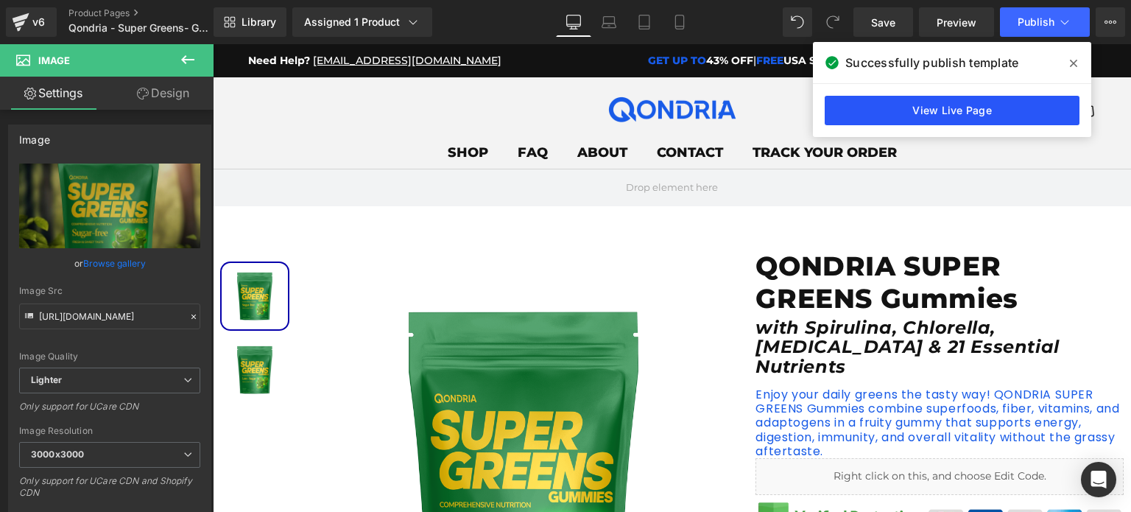
click at [906, 99] on link "View Live Page" at bounding box center [952, 110] width 255 height 29
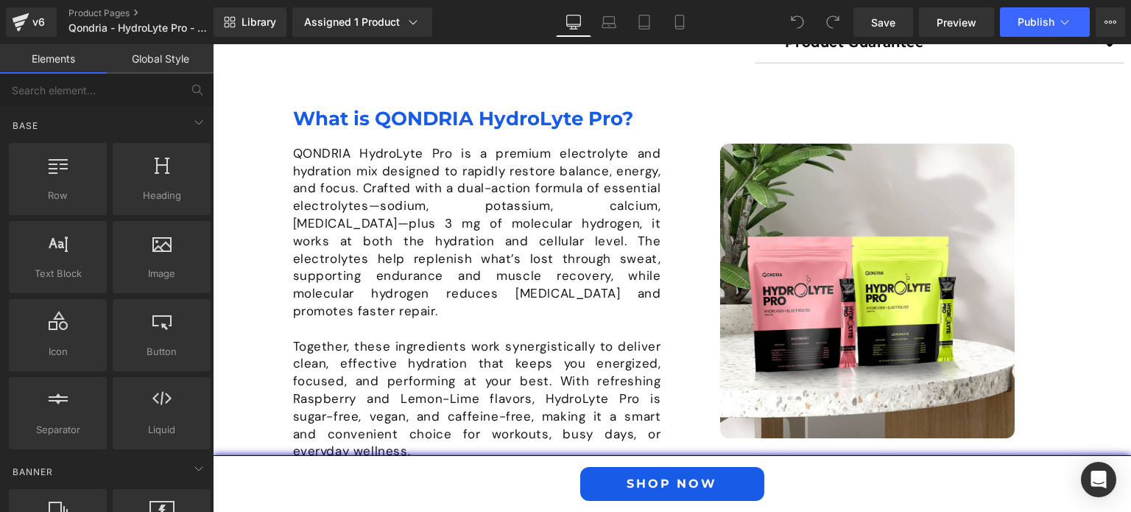
scroll to position [878, 0]
